Goal: Information Seeking & Learning: Learn about a topic

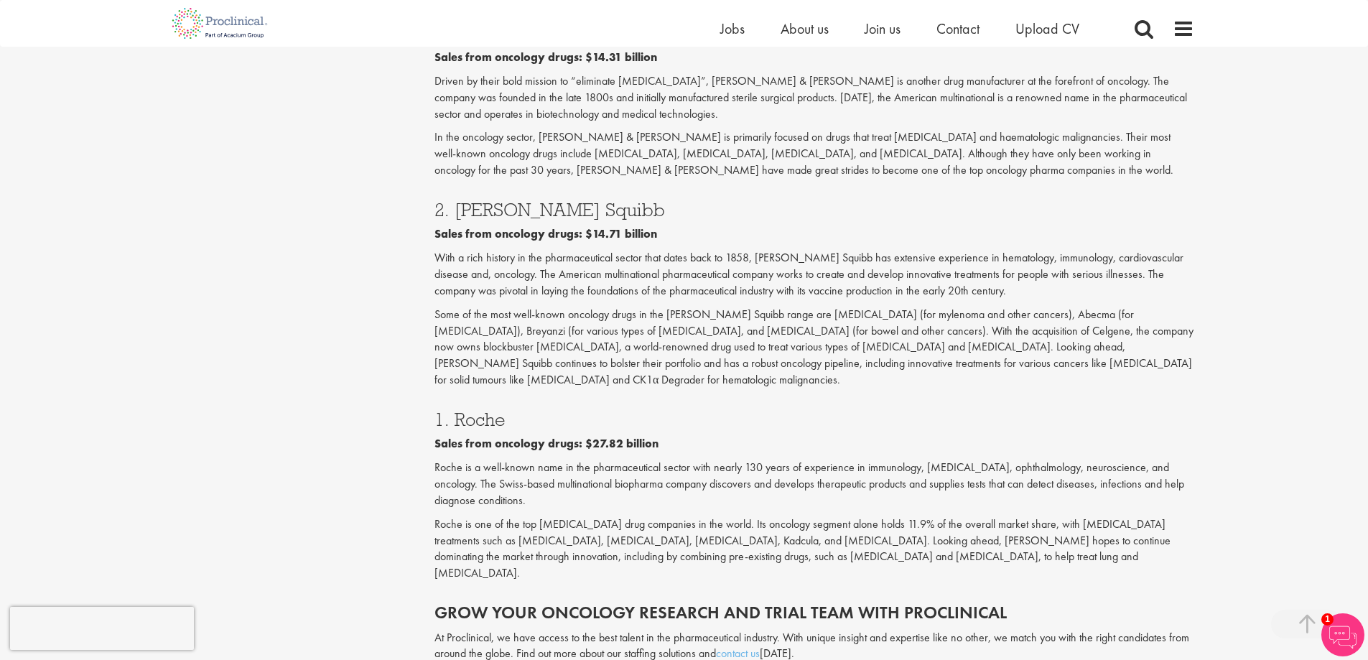
scroll to position [2490, 0]
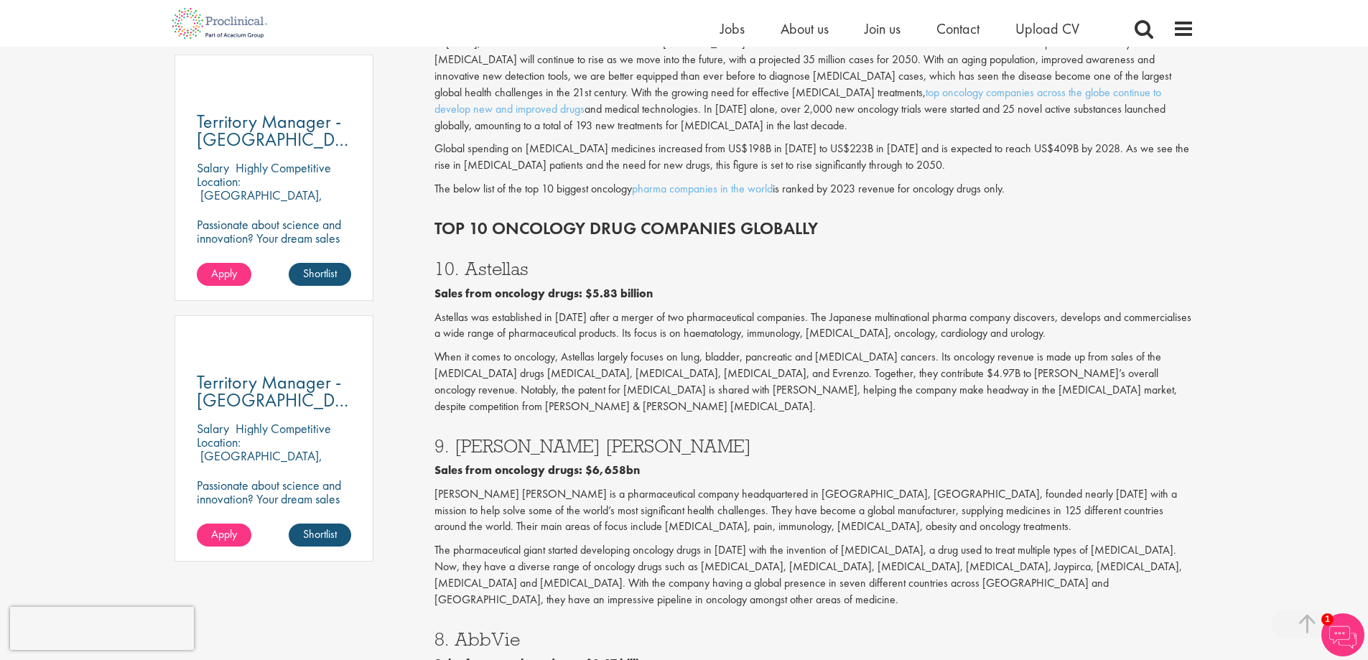
scroll to position [1245, 0]
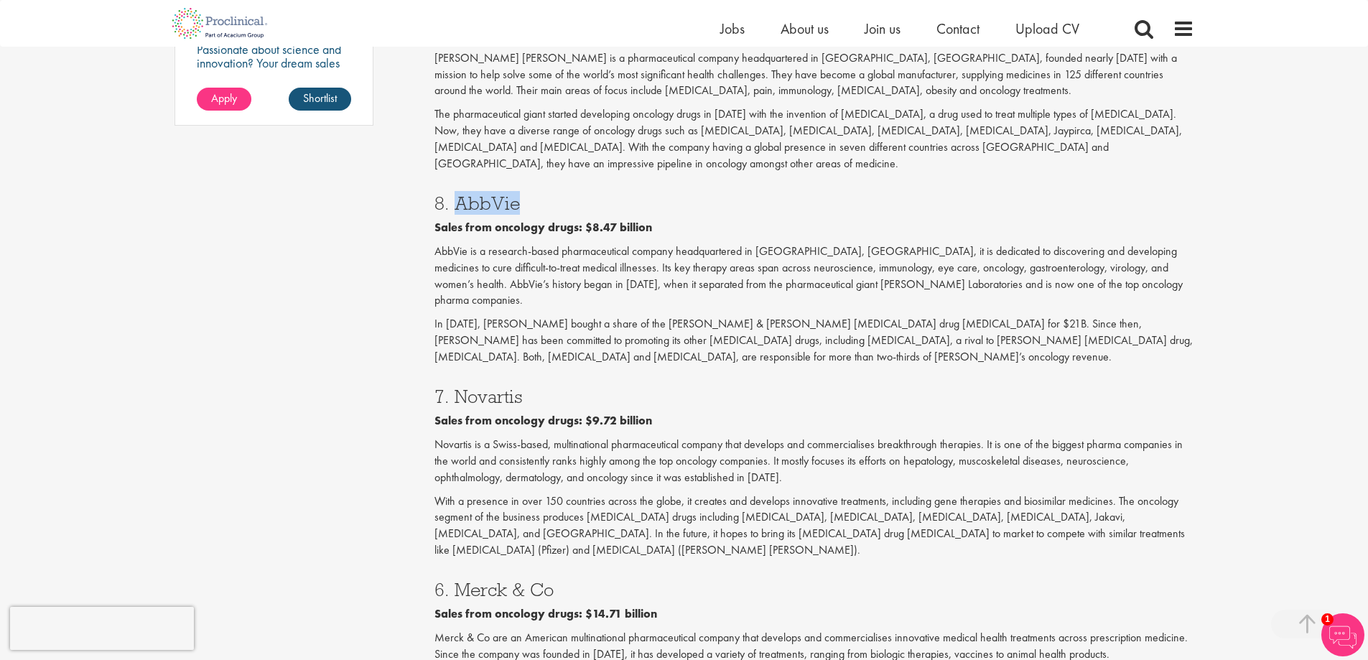
drag, startPoint x: 455, startPoint y: 150, endPoint x: 528, endPoint y: 153, distance: 72.6
click at [528, 194] on h3 "8. AbbVie" at bounding box center [815, 203] width 760 height 19
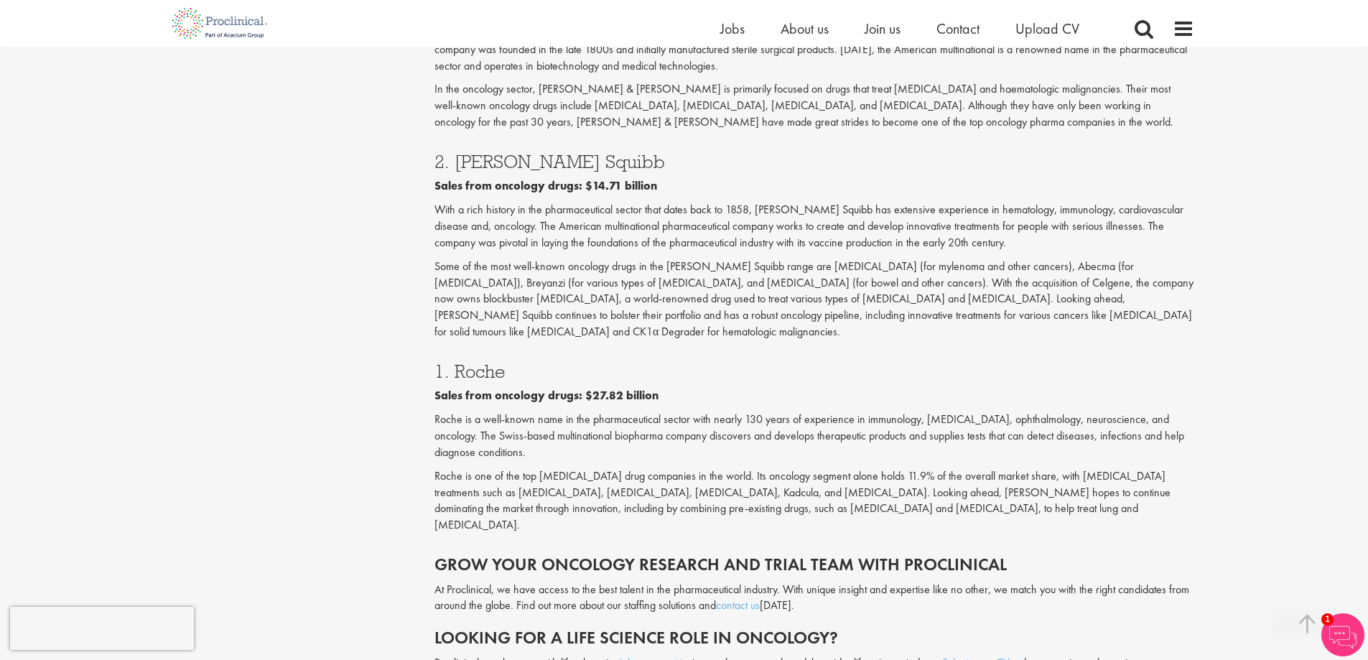
scroll to position [2394, 0]
click at [475, 365] on h3 "1. Roche" at bounding box center [815, 374] width 760 height 19
